Goal: Information Seeking & Learning: Learn about a topic

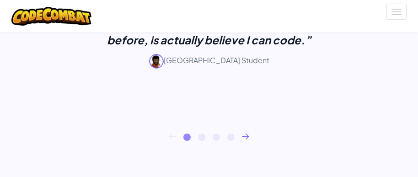
scroll to position [640, 0]
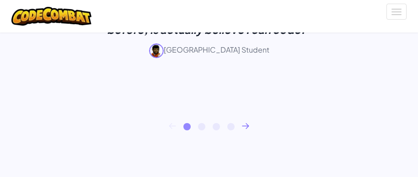
click at [244, 124] on icon at bounding box center [245, 126] width 7 height 6
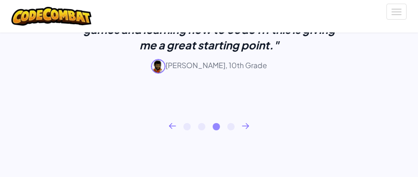
click at [244, 124] on icon at bounding box center [245, 126] width 7 height 6
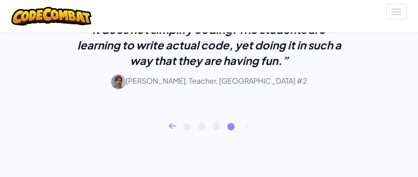
click at [244, 124] on icon at bounding box center [245, 126] width 7 height 6
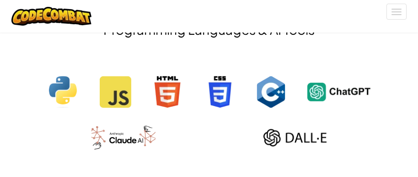
scroll to position [1189, 0]
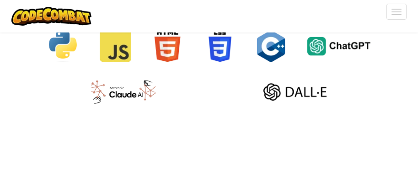
click at [110, 48] on img at bounding box center [116, 46] width 32 height 32
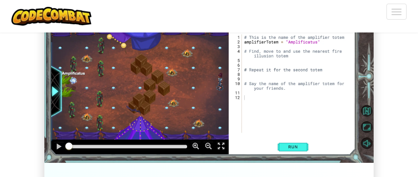
scroll to position [1509, 0]
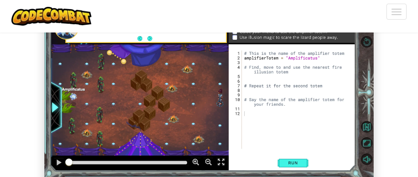
click at [287, 160] on img at bounding box center [208, 86] width 329 height 185
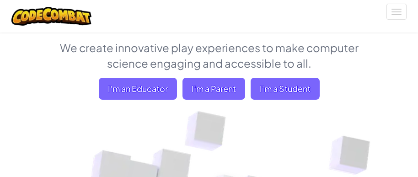
scroll to position [0, 0]
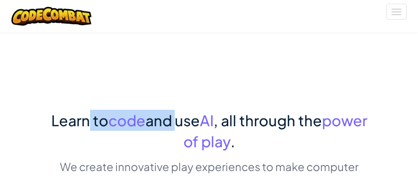
drag, startPoint x: 104, startPoint y: 126, endPoint x: 172, endPoint y: 126, distance: 67.7
click at [172, 126] on span "Learn to code and use AI , all through the power of play ." at bounding box center [209, 130] width 316 height 39
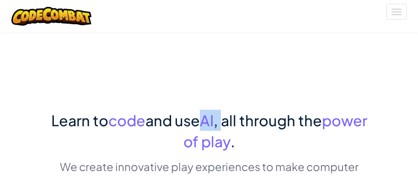
drag, startPoint x: 189, startPoint y: 125, endPoint x: 230, endPoint y: 125, distance: 41.2
click at [228, 125] on span "Learn to code and use AI , all through the power of play ." at bounding box center [209, 130] width 316 height 39
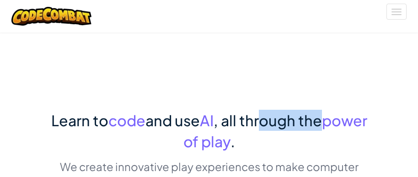
drag, startPoint x: 265, startPoint y: 122, endPoint x: 323, endPoint y: 122, distance: 58.1
click at [322, 122] on span ", all through the" at bounding box center [268, 120] width 108 height 18
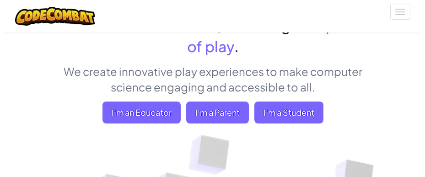
scroll to position [91, 0]
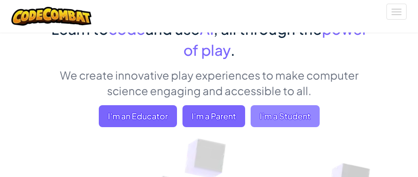
click at [259, 113] on span "I'm a Student" at bounding box center [285, 116] width 69 height 22
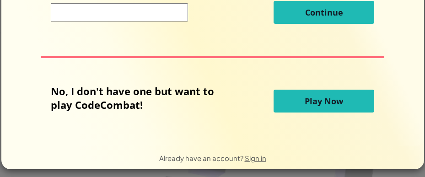
scroll to position [88, 0]
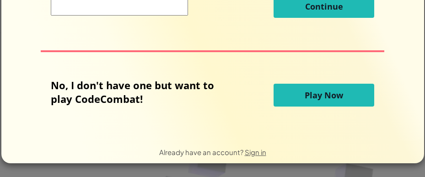
click at [275, 93] on button "Play Now" at bounding box center [323, 95] width 101 height 23
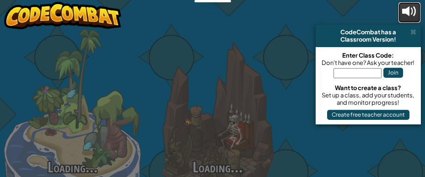
click at [413, 12] on div at bounding box center [409, 11] width 15 height 15
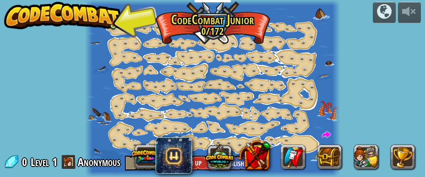
click at [111, 16] on img at bounding box center [62, 15] width 117 height 27
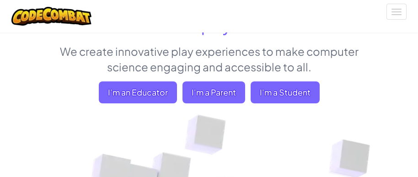
scroll to position [91, 0]
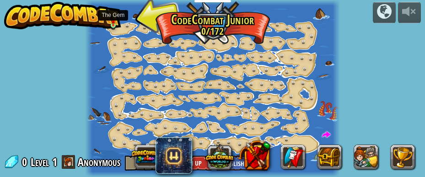
click at [113, 24] on img at bounding box center [113, 20] width 4 height 9
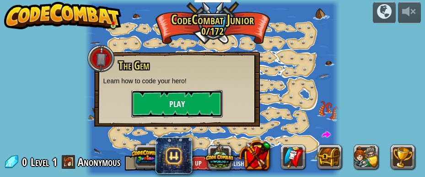
click at [152, 104] on button "Play" at bounding box center [176, 103] width 91 height 27
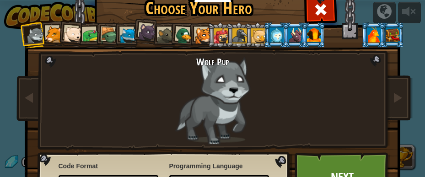
click at [225, 92] on div "Wolf Pup" at bounding box center [212, 100] width 240 height 88
click at [26, 32] on div at bounding box center [35, 36] width 18 height 18
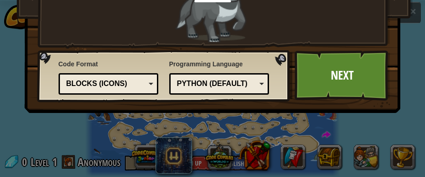
scroll to position [124, 0]
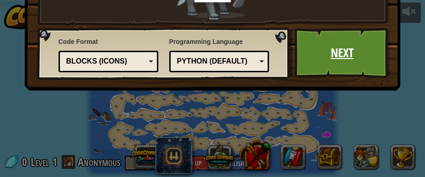
click at [339, 71] on link "Next" at bounding box center [342, 53] width 96 height 50
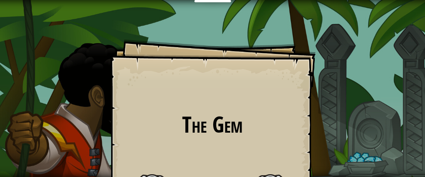
click at [359, 157] on div "The Gem Goals Start Level Error loading from server. Try refreshing the page. Y…" at bounding box center [212, 88] width 425 height 177
click at [198, 123] on h1 "The Gem" at bounding box center [212, 124] width 187 height 24
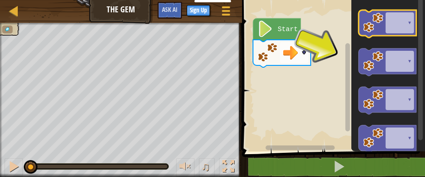
click at [388, 24] on icon "Blockly Workspace" at bounding box center [387, 23] width 58 height 27
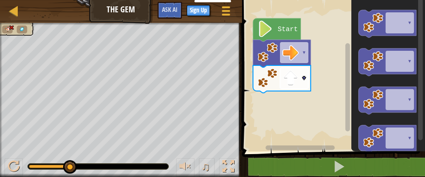
click at [305, 78] on tspan "▾" at bounding box center [304, 78] width 4 height 7
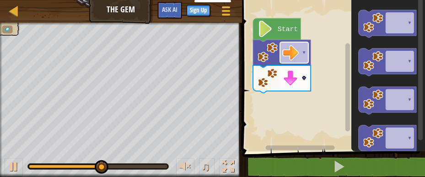
click at [302, 58] on rect "Blockly Workspace" at bounding box center [294, 52] width 28 height 21
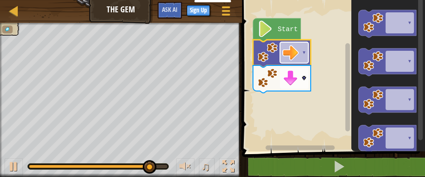
click at [302, 59] on rect "Blockly Workspace" at bounding box center [294, 52] width 28 height 21
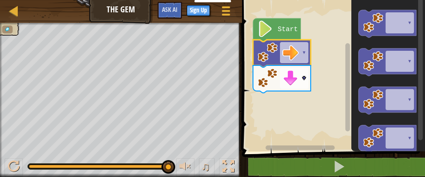
click at [278, 33] on icon "Blockly Workspace" at bounding box center [277, 29] width 48 height 23
click at [294, 55] on image "Blockly Workspace" at bounding box center [290, 52] width 16 height 16
click at [304, 47] on rect "Blockly Workspace" at bounding box center [294, 52] width 28 height 21
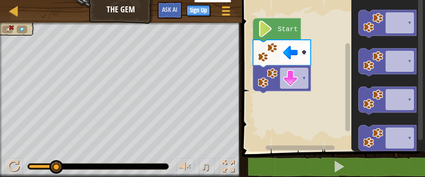
click at [282, 32] on text "Start" at bounding box center [288, 29] width 20 height 7
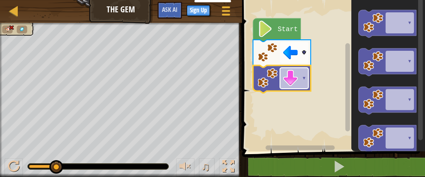
click at [300, 76] on rect "Blockly Workspace" at bounding box center [294, 78] width 28 height 21
click at [297, 51] on image "Blockly Workspace" at bounding box center [290, 52] width 16 height 16
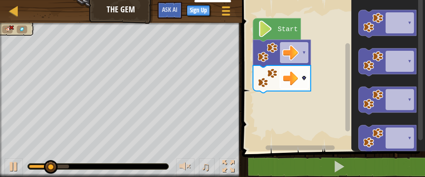
click at [287, 80] on image "Blockly Workspace" at bounding box center [290, 78] width 16 height 16
